Goal: Complete application form: Complete application form

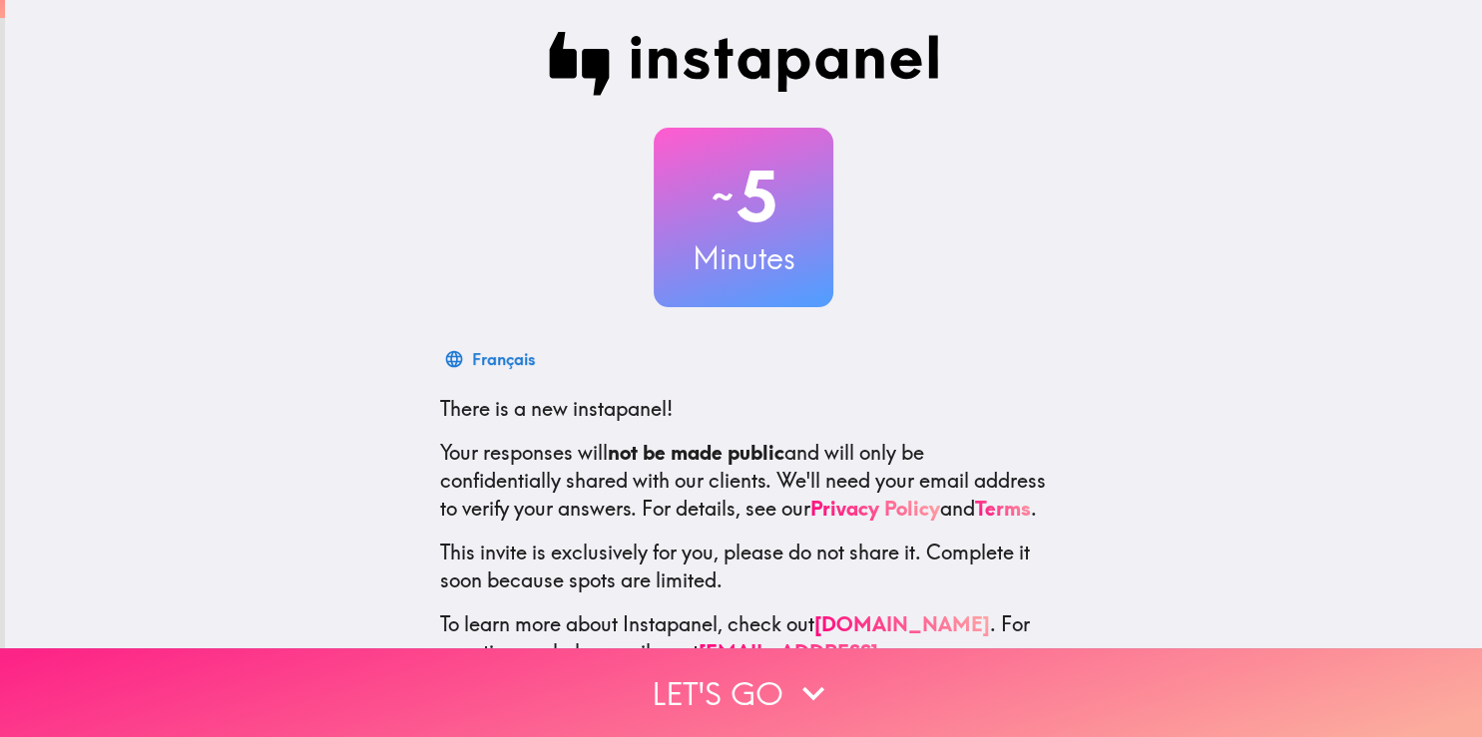
click at [804, 692] on icon "button" at bounding box center [813, 694] width 44 height 44
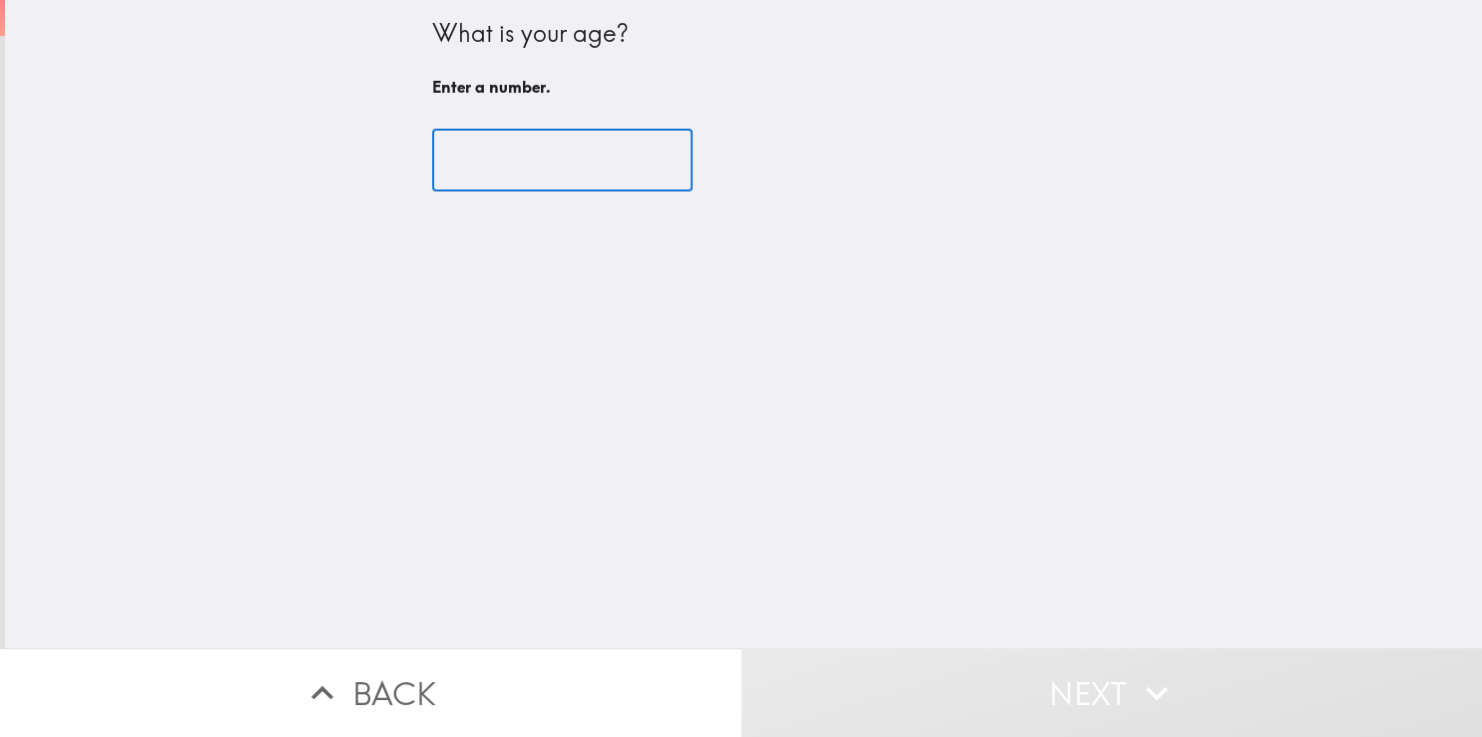
click at [557, 178] on input "number" at bounding box center [562, 161] width 260 height 62
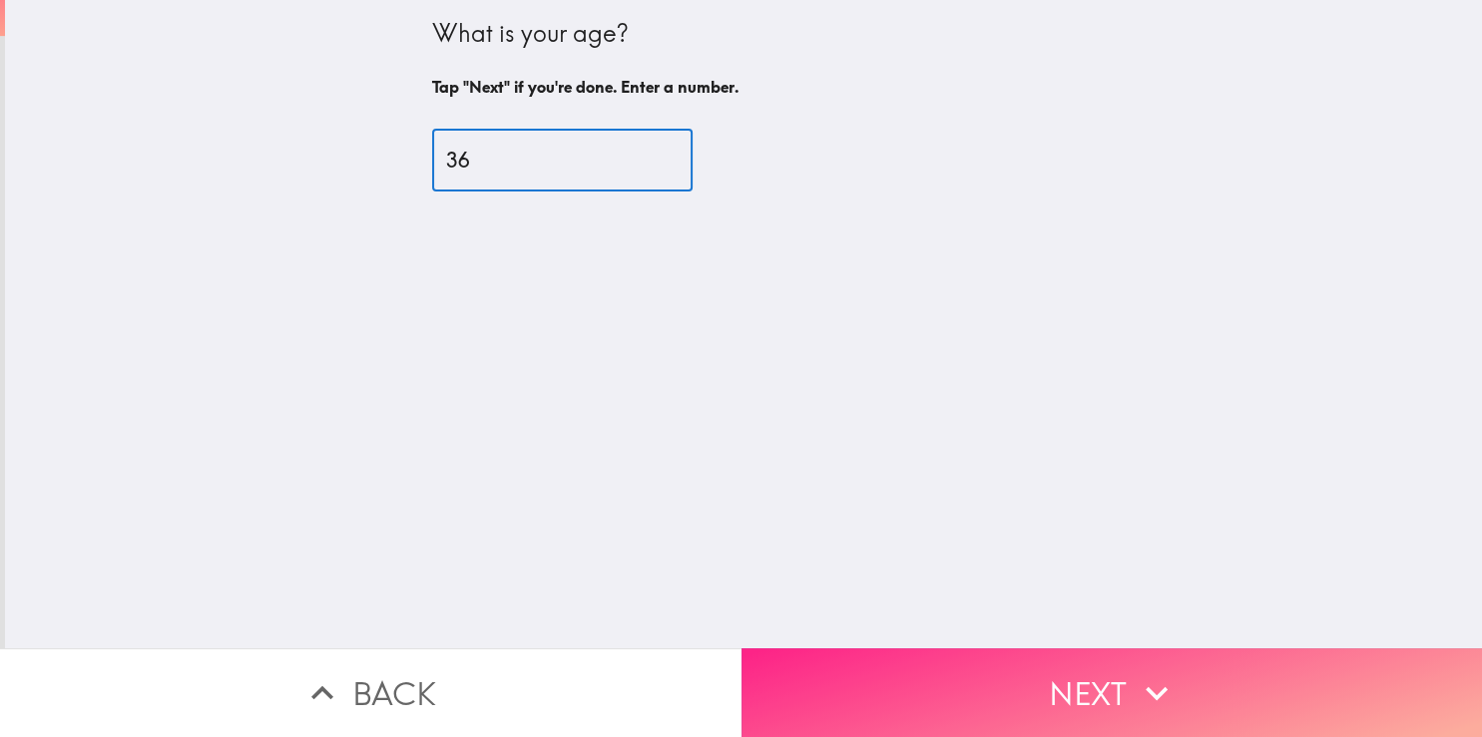
type input "36"
click at [1100, 684] on button "Next" at bounding box center [1111, 693] width 741 height 89
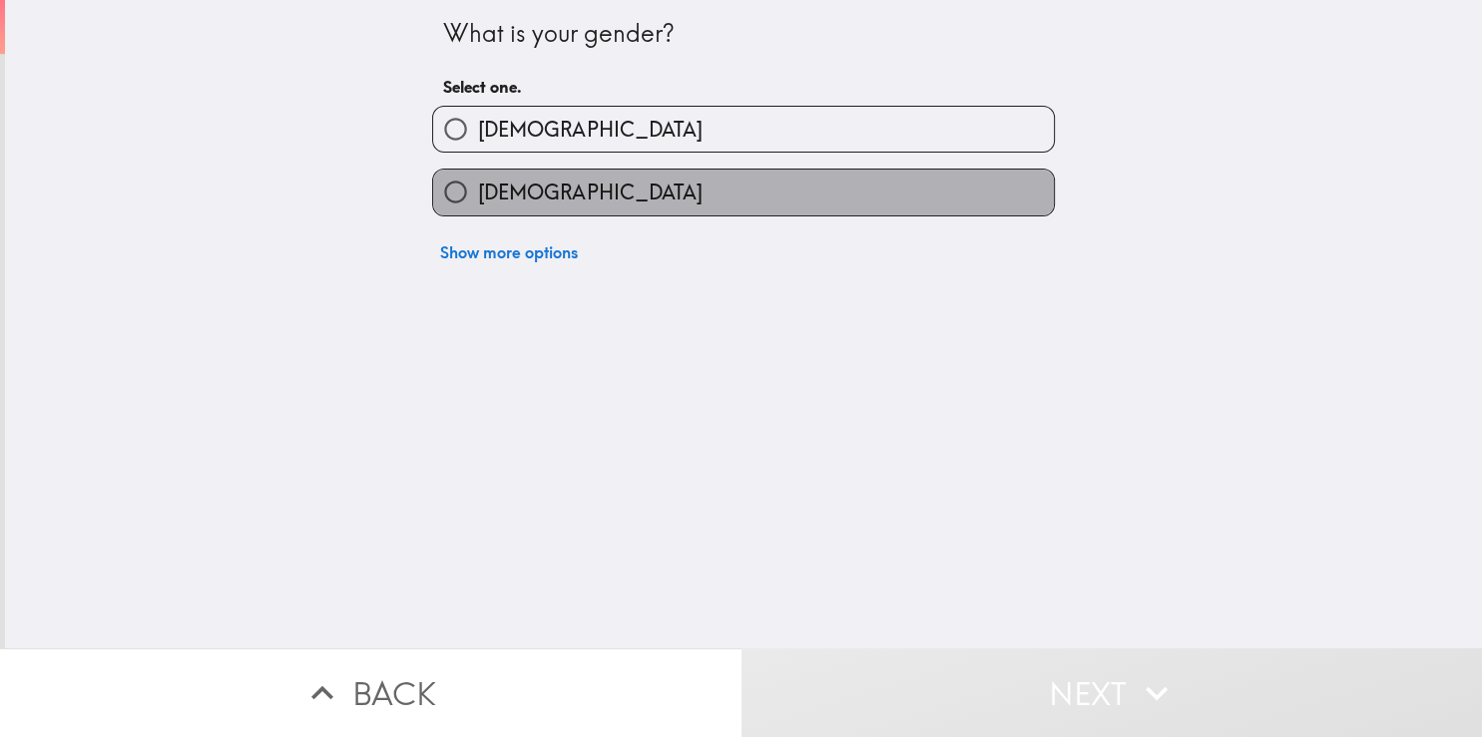
click at [521, 193] on span "[DEMOGRAPHIC_DATA]" at bounding box center [590, 193] width 224 height 28
click at [478, 193] on input "[DEMOGRAPHIC_DATA]" at bounding box center [455, 192] width 45 height 45
radio input "true"
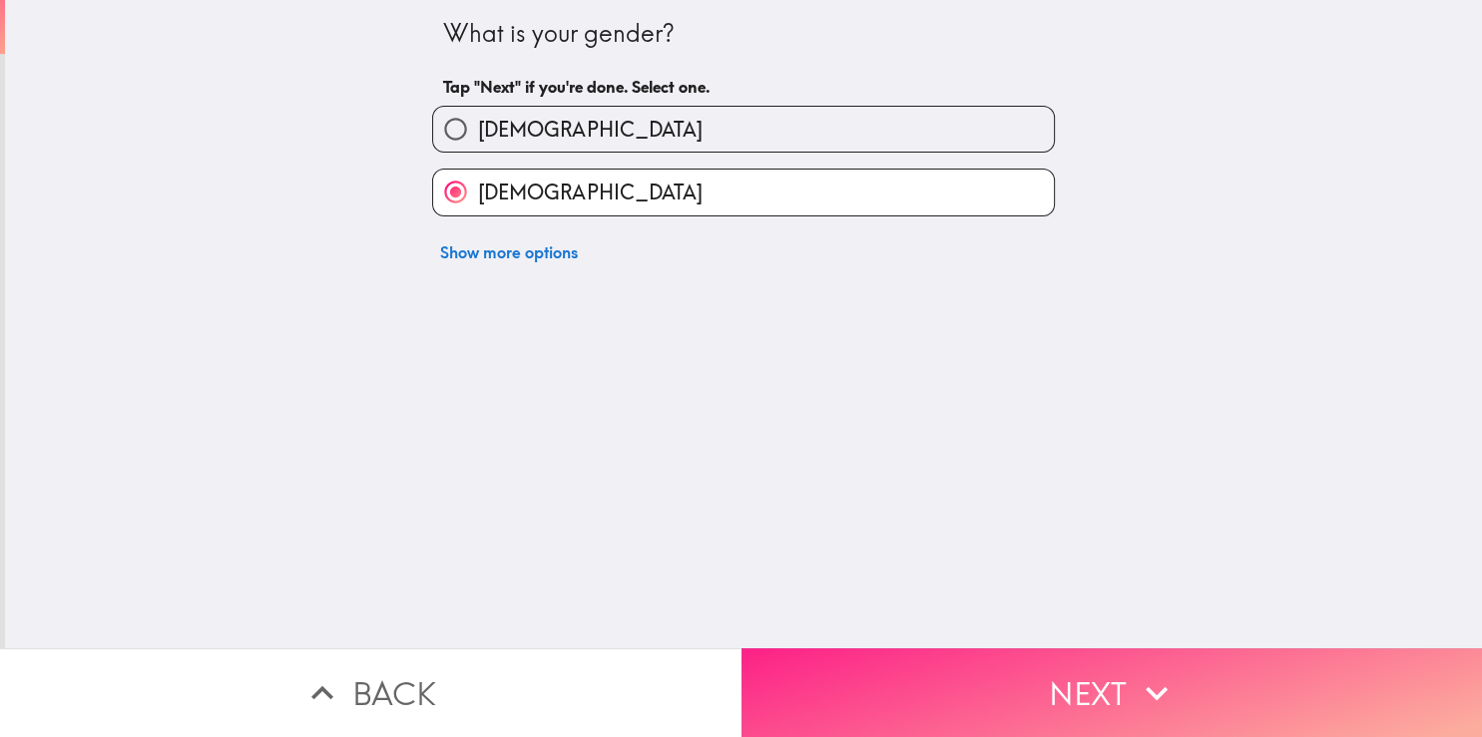
click at [1080, 665] on button "Next" at bounding box center [1111, 693] width 741 height 89
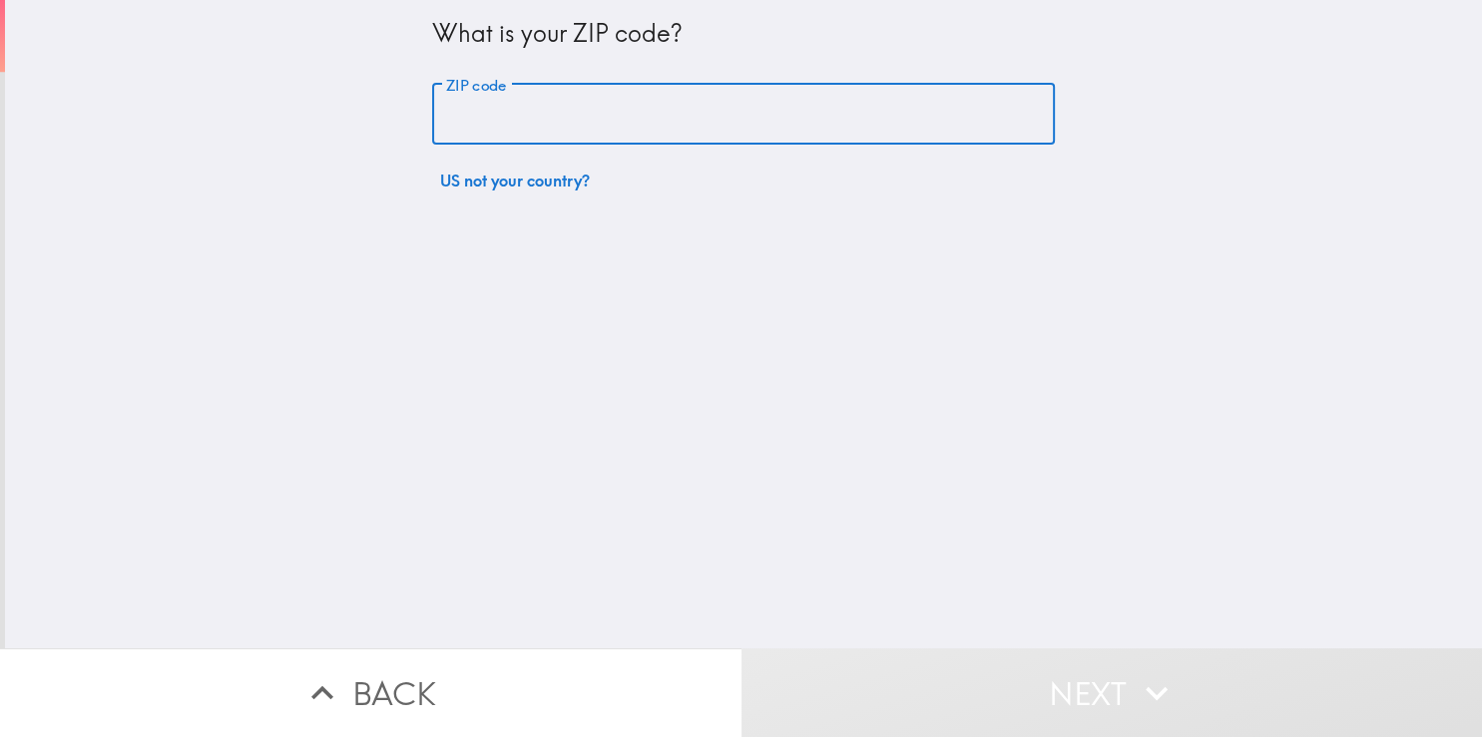
click at [483, 117] on input "ZIP code" at bounding box center [743, 115] width 623 height 62
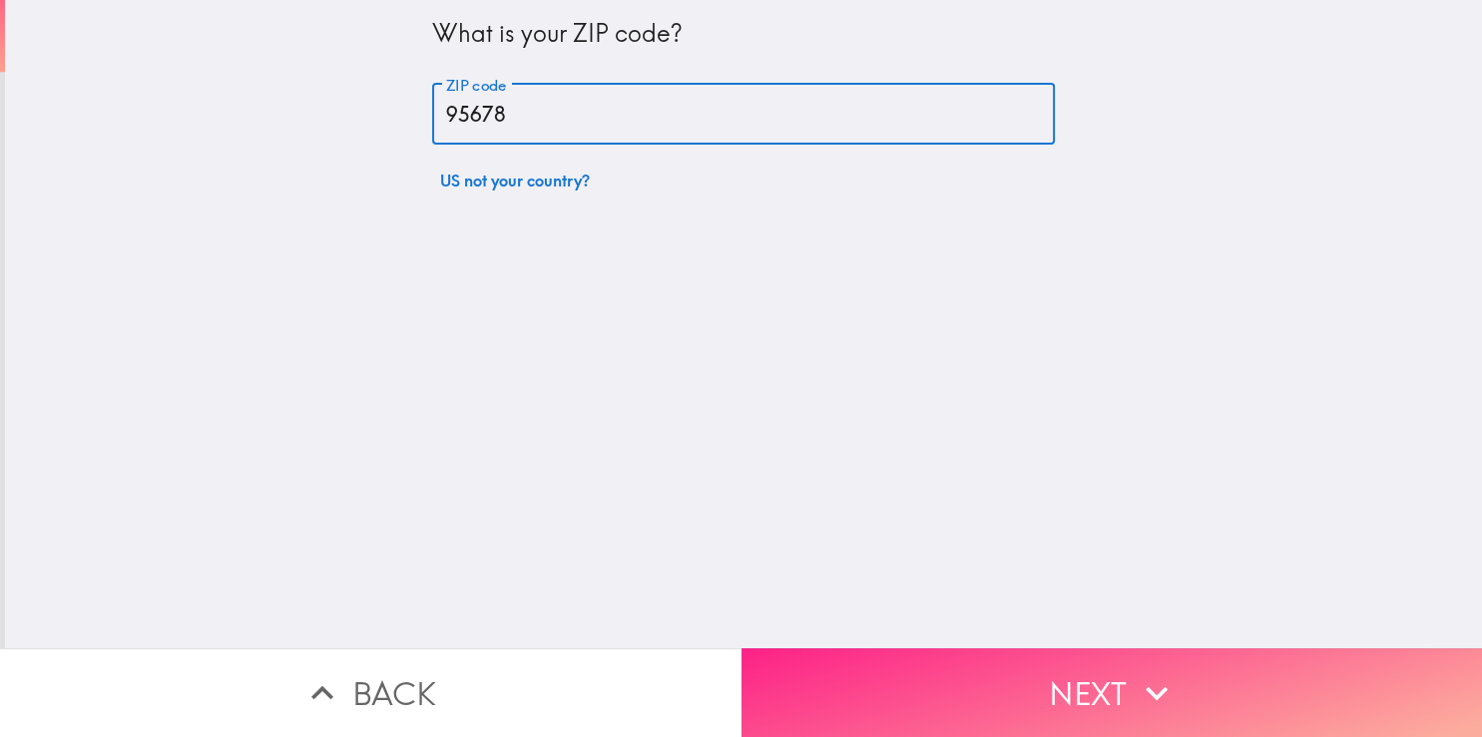
type input "95678"
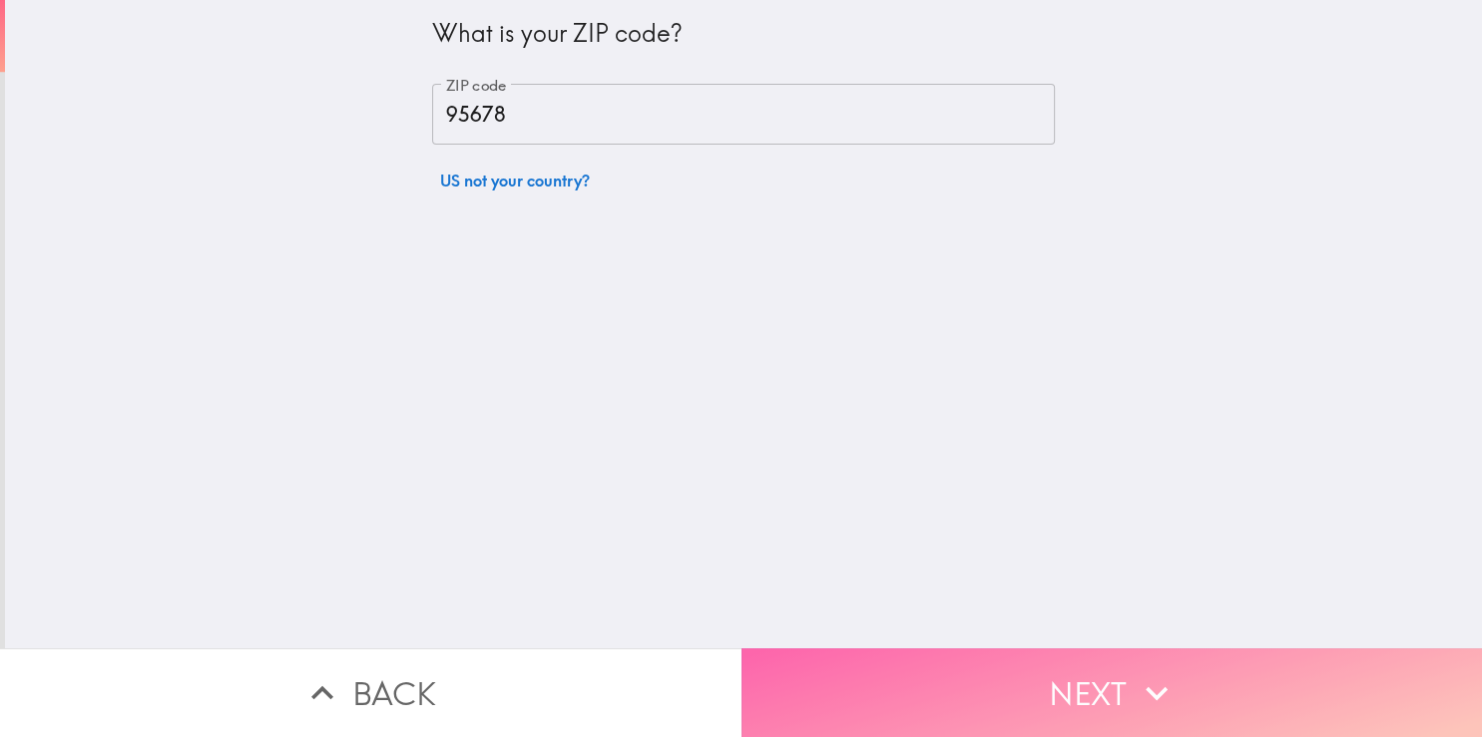
click at [1096, 678] on button "Next" at bounding box center [1111, 693] width 741 height 89
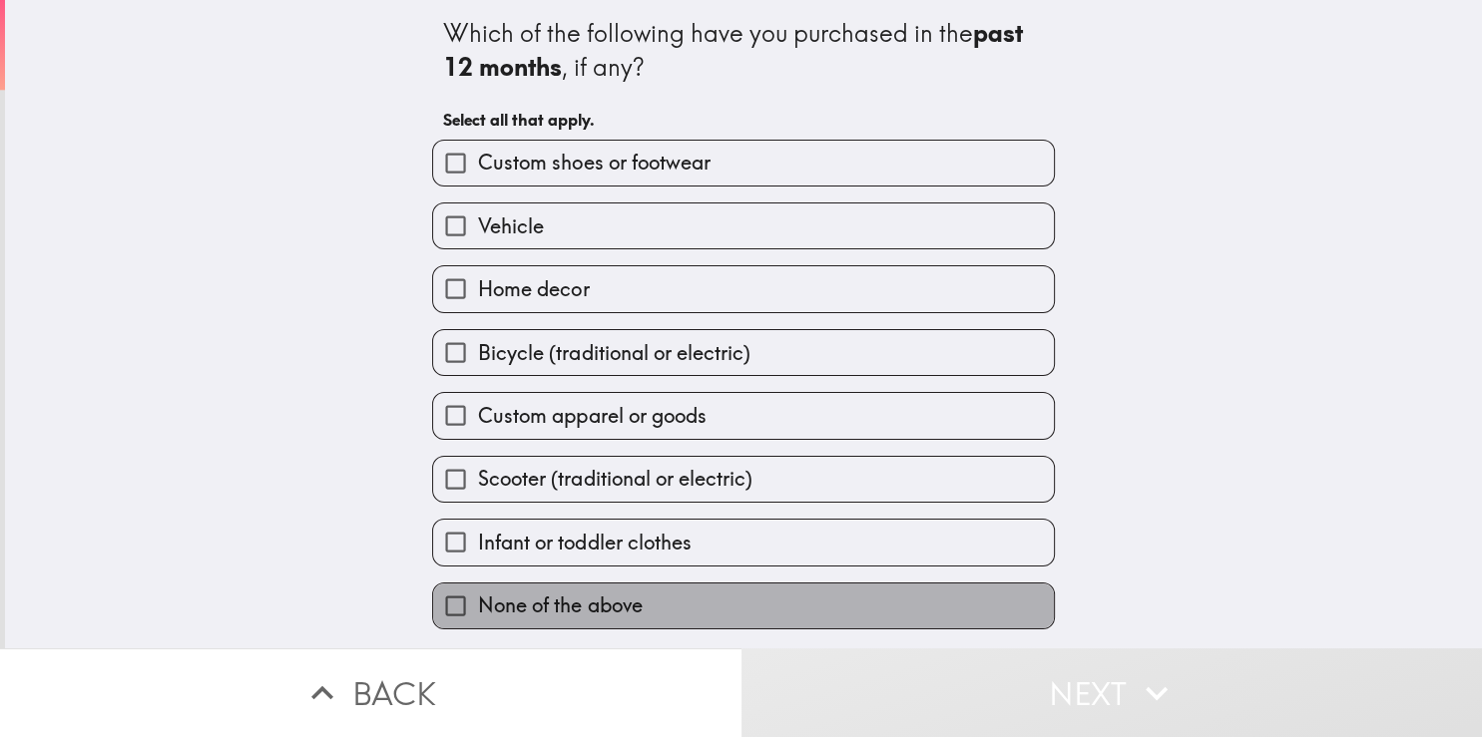
click at [663, 599] on label "None of the above" at bounding box center [743, 606] width 621 height 45
click at [478, 599] on input "None of the above" at bounding box center [455, 606] width 45 height 45
checkbox input "true"
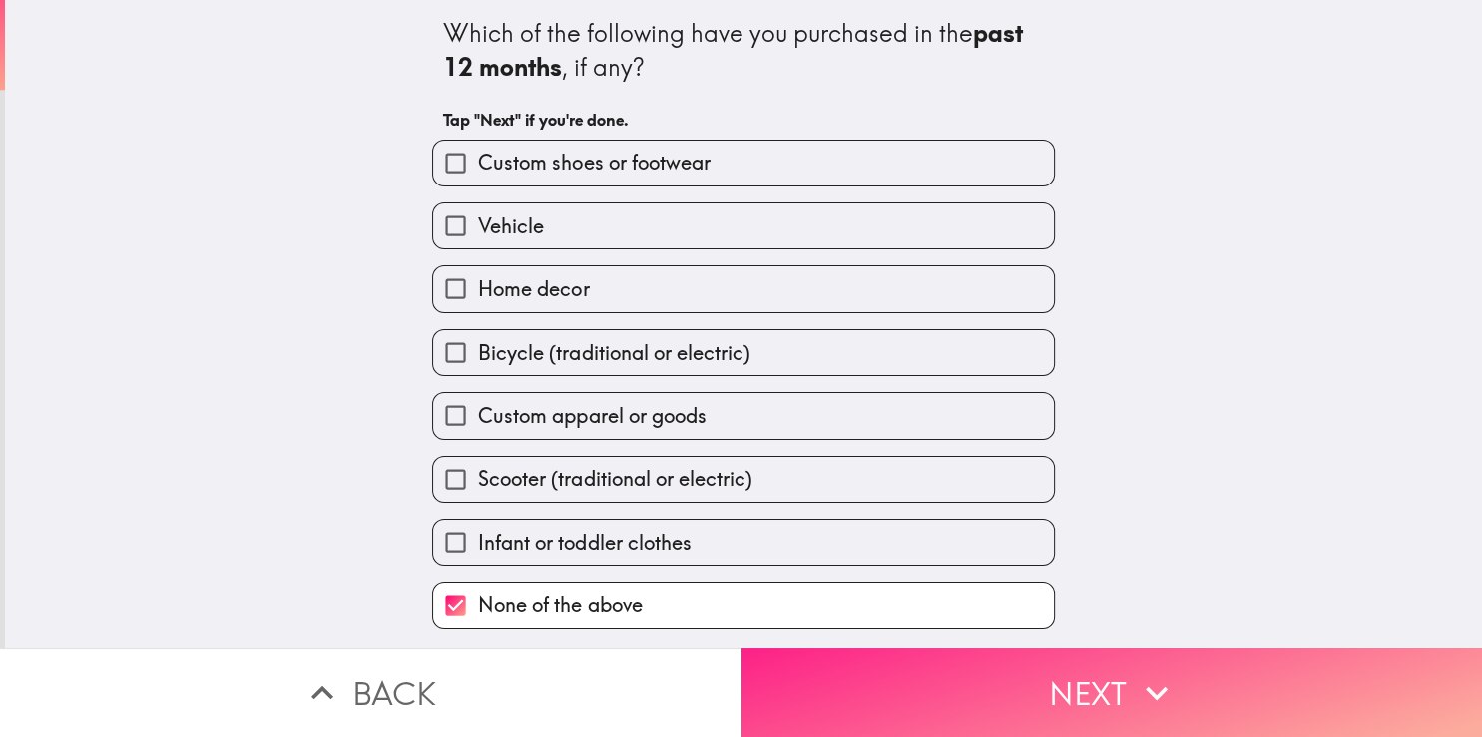
click at [968, 701] on button "Next" at bounding box center [1111, 693] width 741 height 89
